Goal: Task Accomplishment & Management: Manage account settings

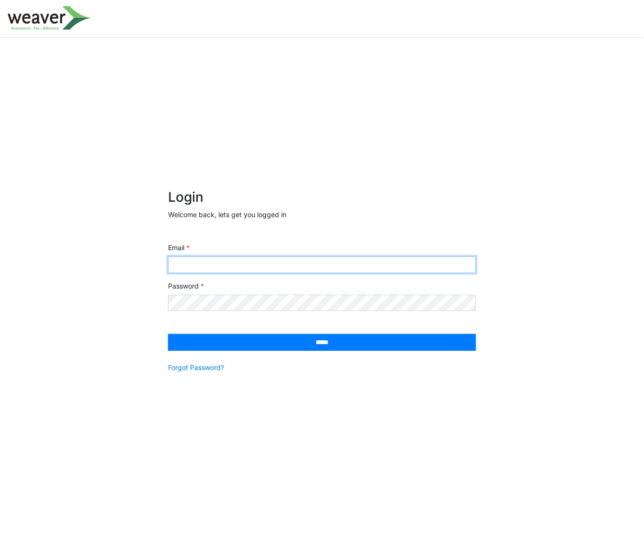
click at [236, 269] on input "Email" at bounding box center [322, 264] width 308 height 17
type input "**********"
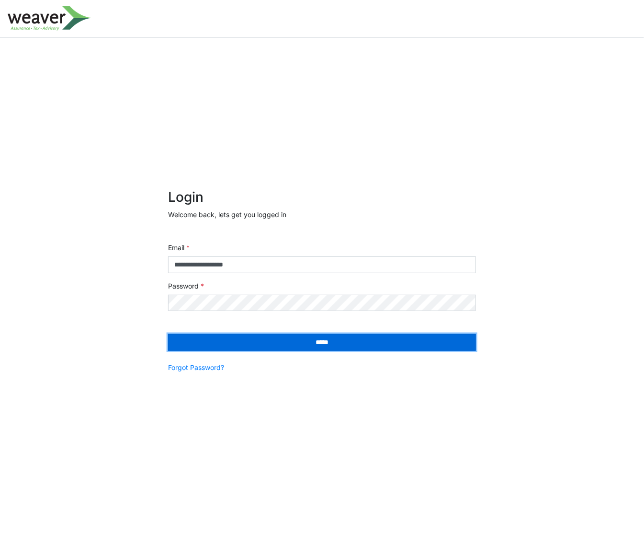
click at [307, 347] on input "*****" at bounding box center [322, 342] width 308 height 17
